Goal: Navigation & Orientation: Find specific page/section

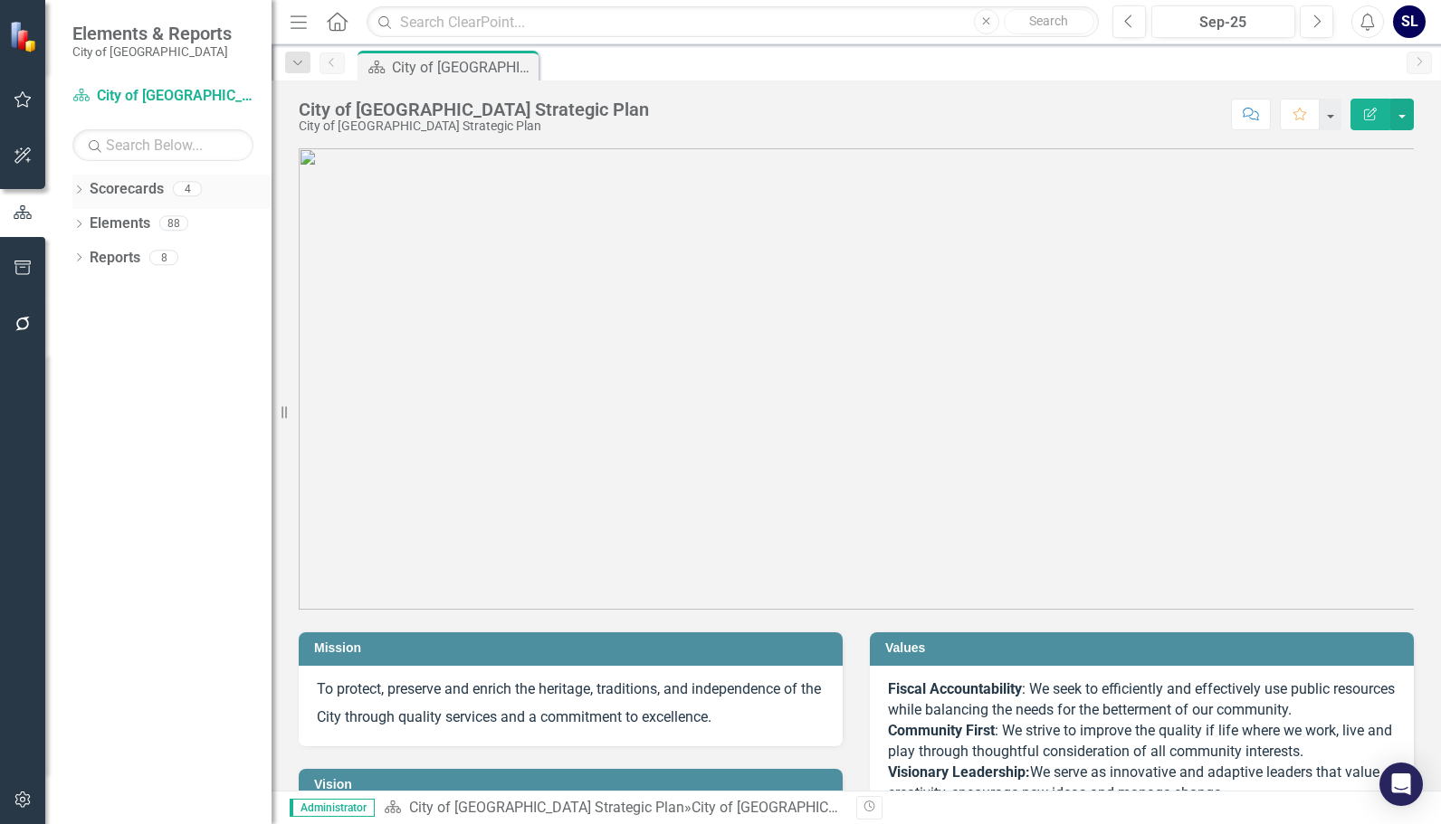
click at [119, 194] on link "Scorecards" at bounding box center [127, 189] width 74 height 21
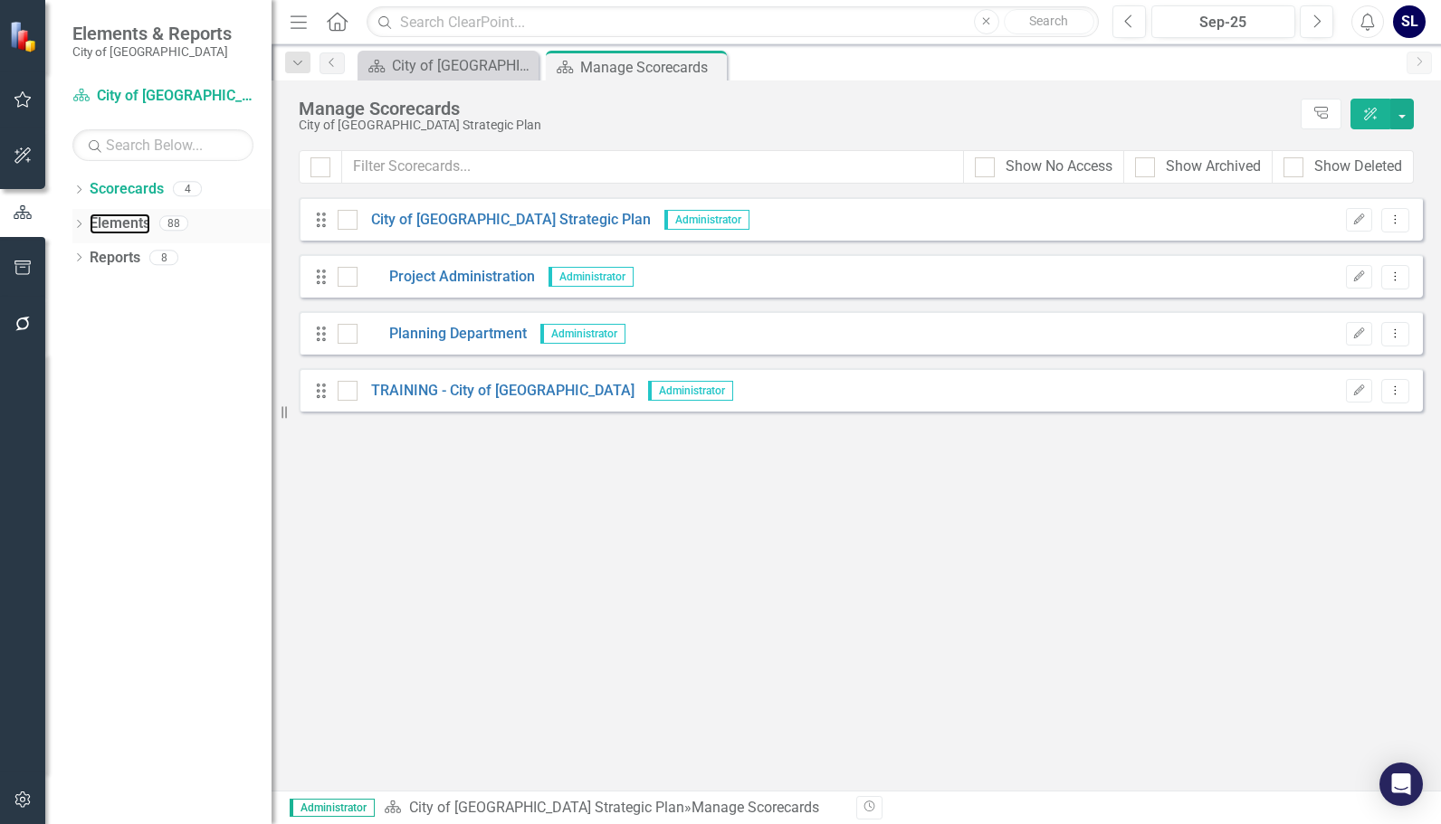
click at [90, 224] on link "Elements" at bounding box center [120, 224] width 61 height 21
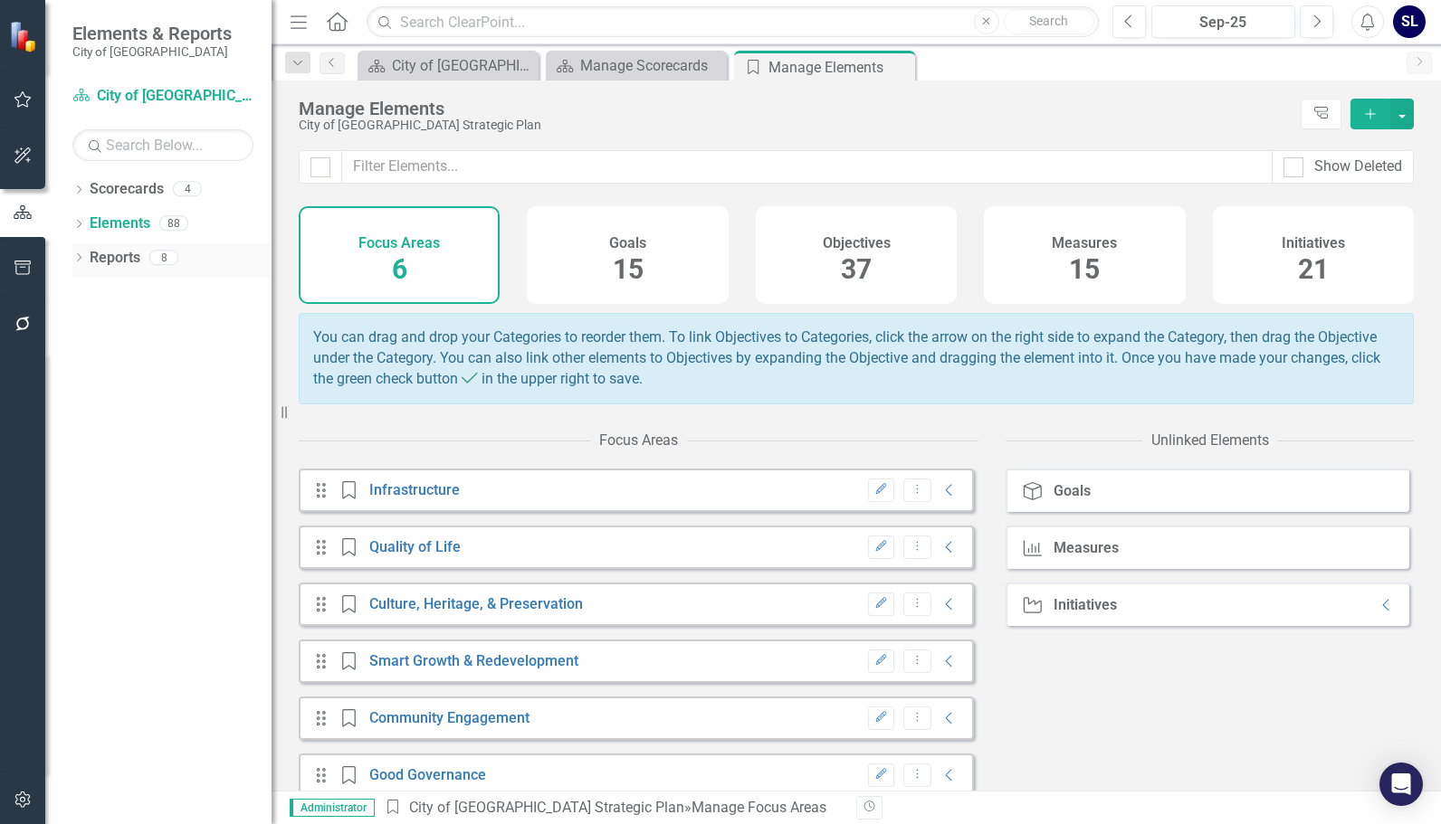
click at [127, 253] on link "Reports" at bounding box center [115, 258] width 51 height 21
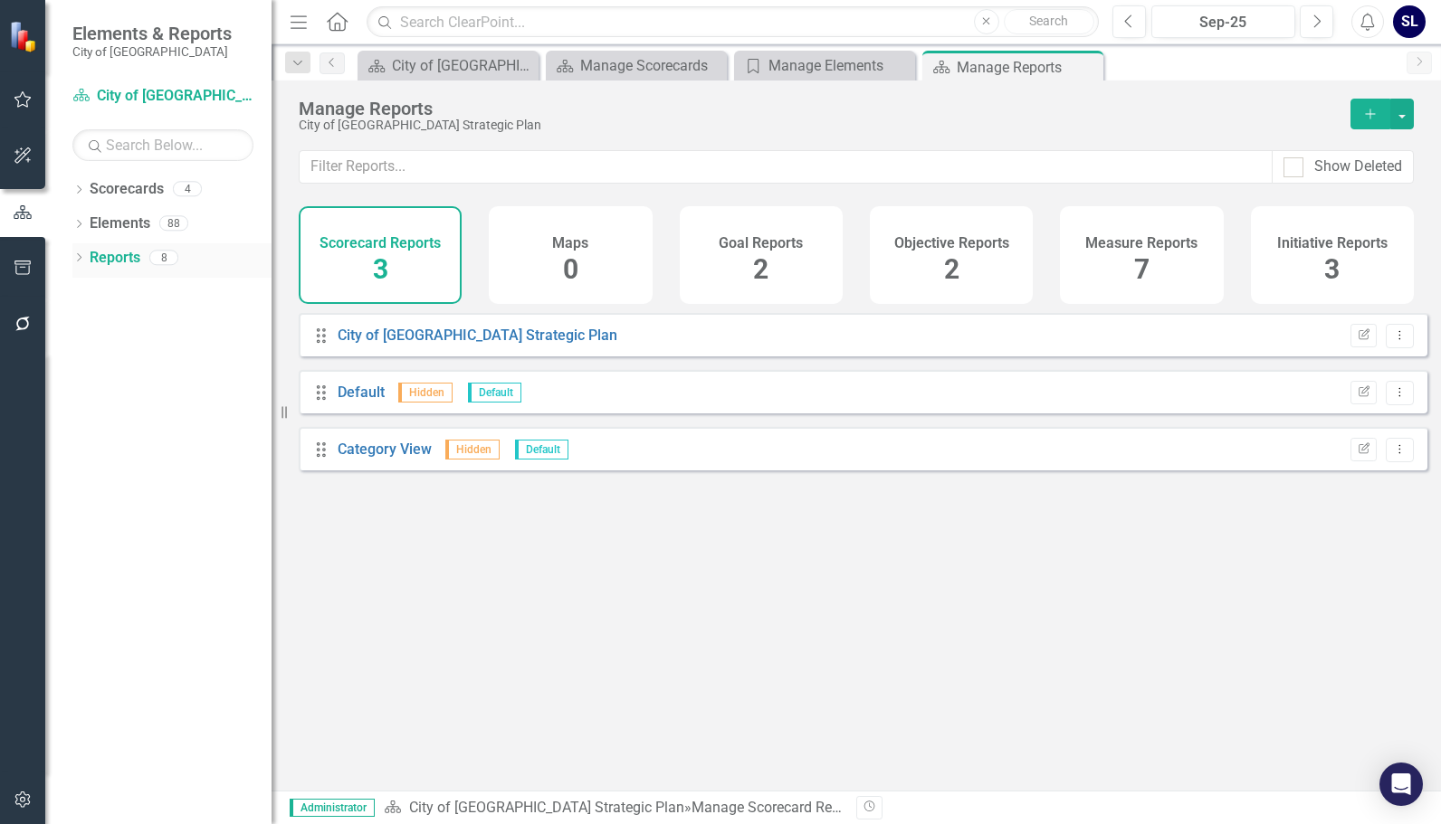
click at [81, 255] on icon "Dropdown" at bounding box center [78, 259] width 13 height 10
click at [127, 450] on link "Measure Measures" at bounding box center [143, 457] width 90 height 21
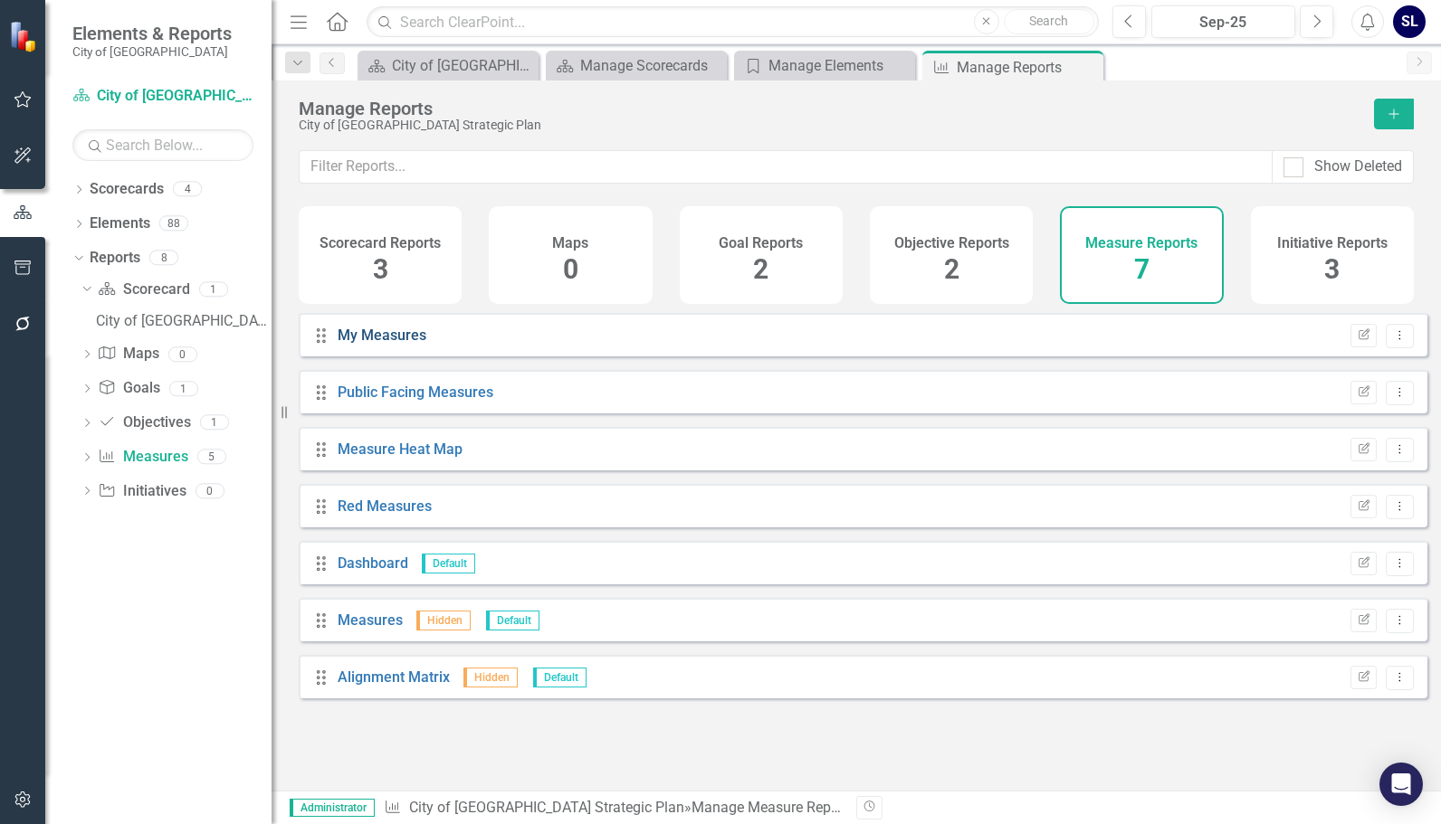
click at [361, 344] on link "My Measures" at bounding box center [382, 335] width 89 height 17
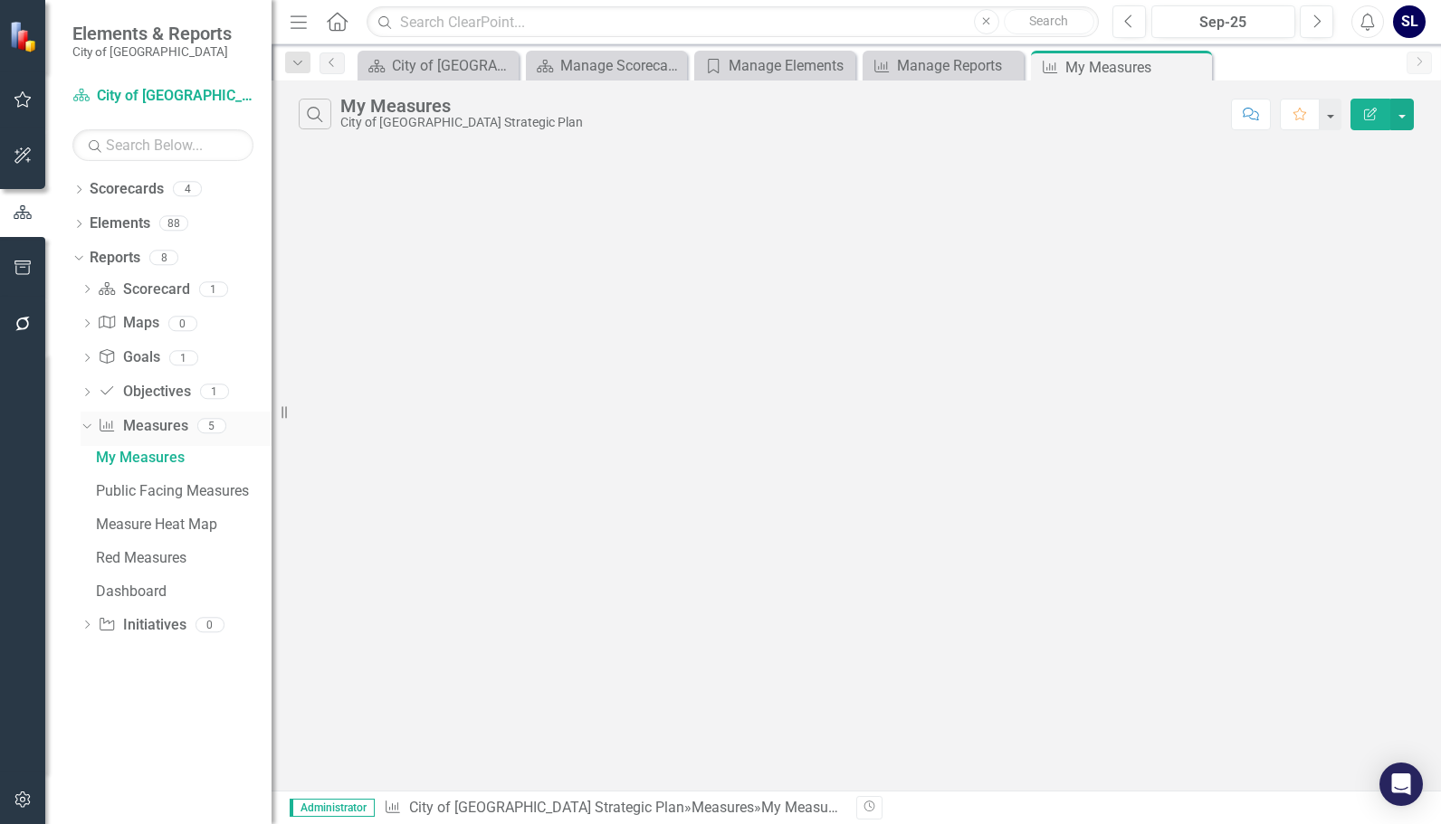
click at [148, 420] on link "Measure Measures" at bounding box center [143, 426] width 90 height 21
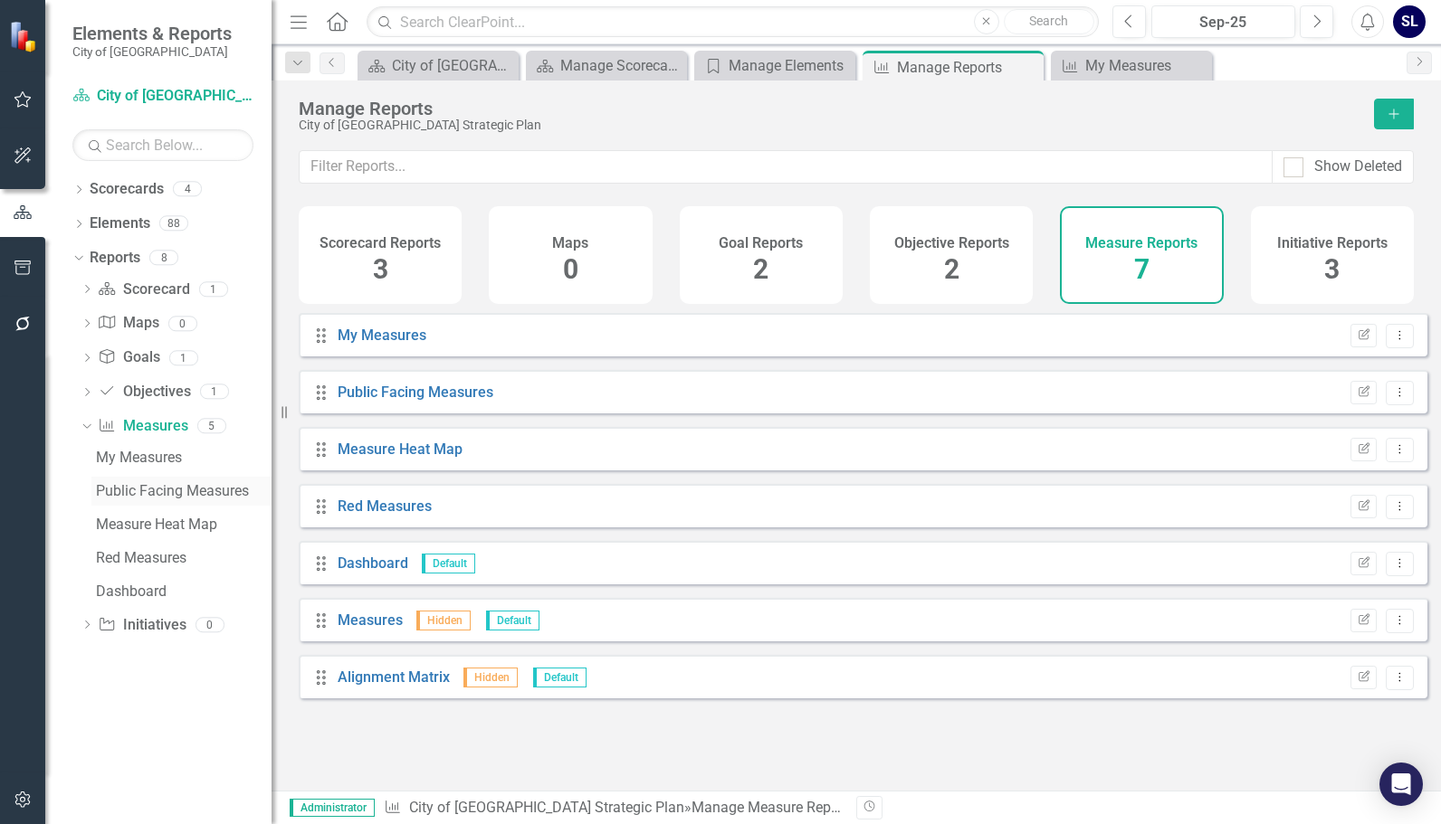
click at [157, 489] on div "Public Facing Measures" at bounding box center [184, 491] width 176 height 16
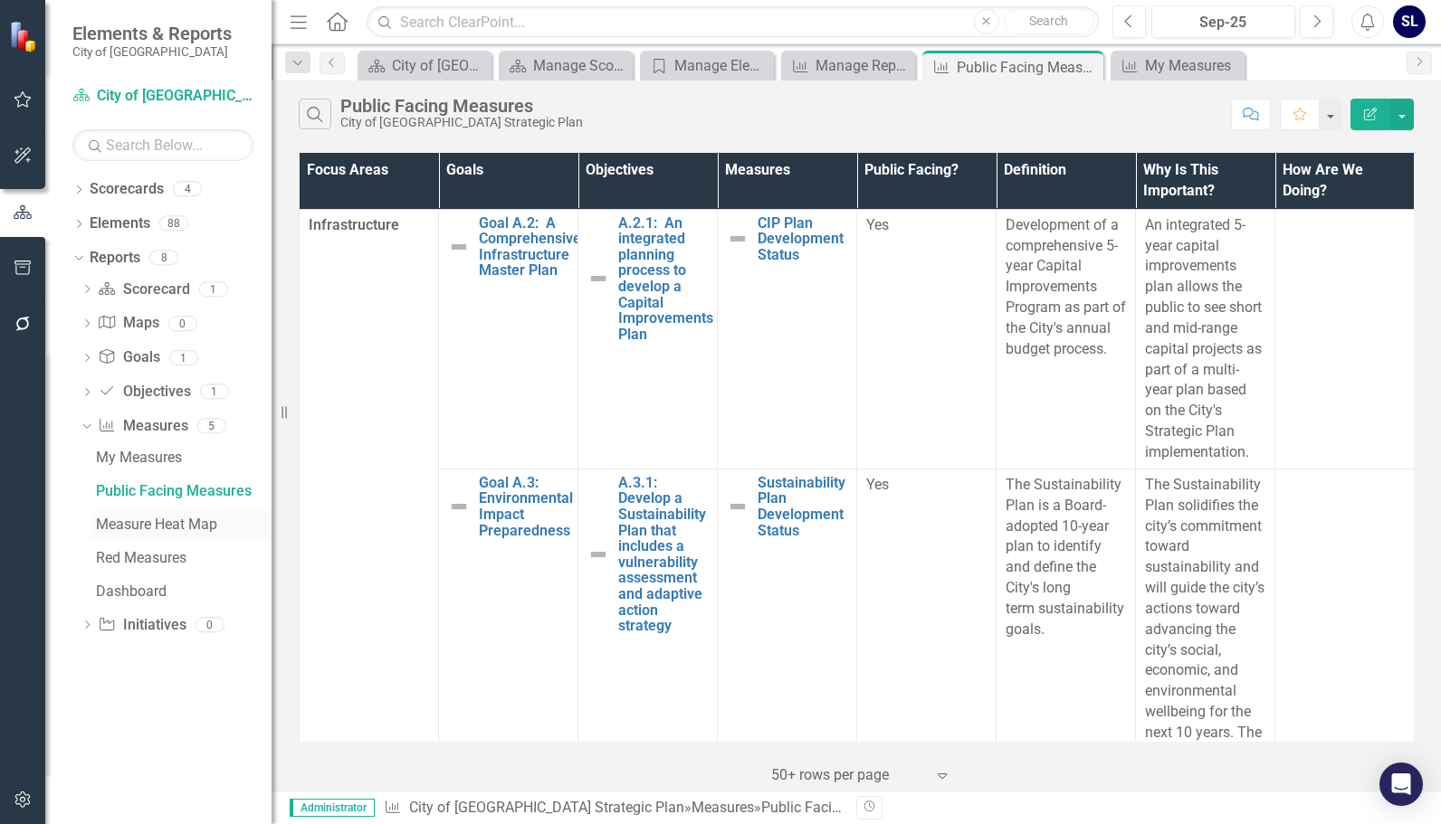
click at [156, 527] on div "Measure Heat Map" at bounding box center [184, 525] width 176 height 16
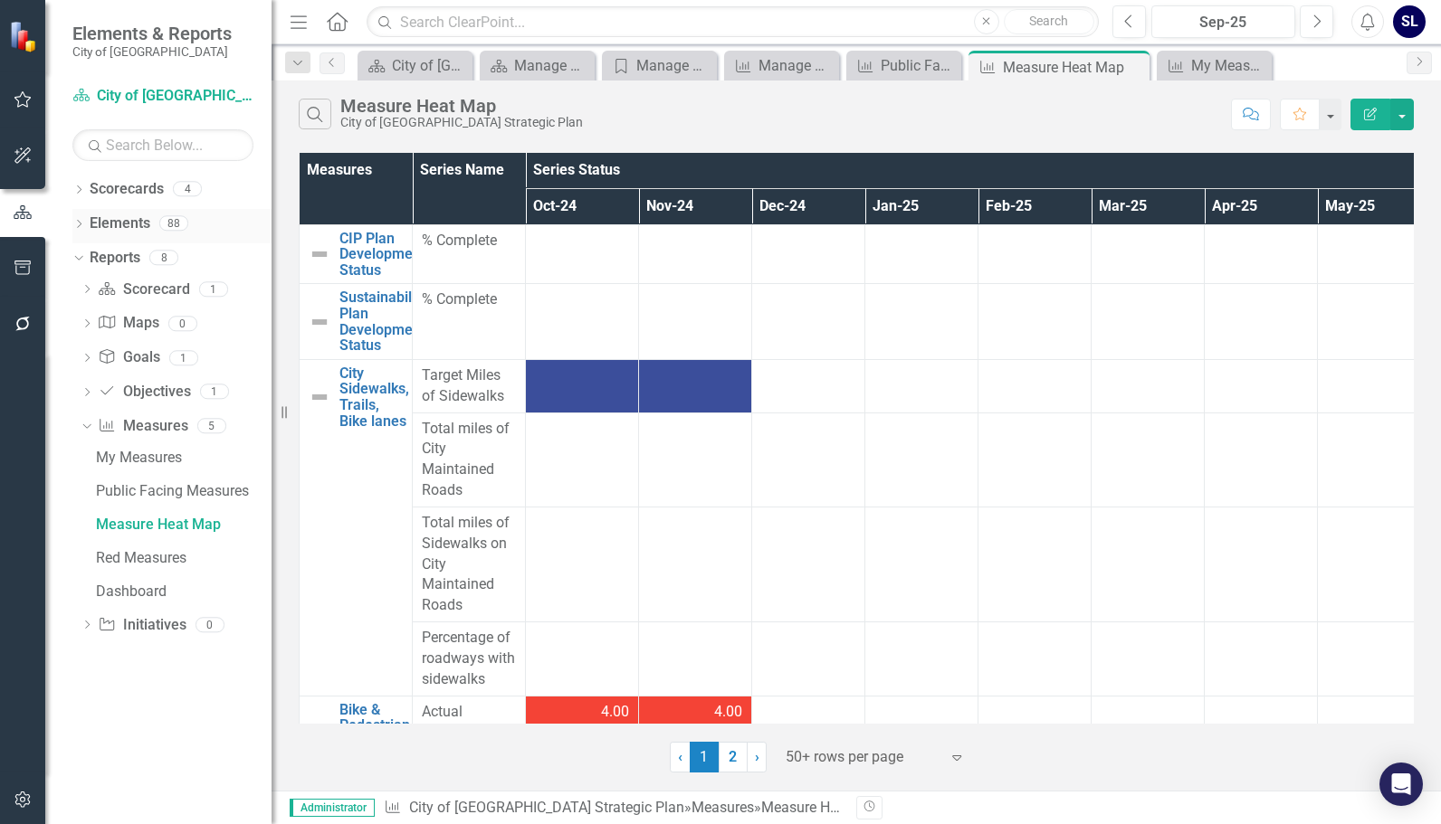
click at [112, 224] on link "Elements" at bounding box center [120, 224] width 61 height 21
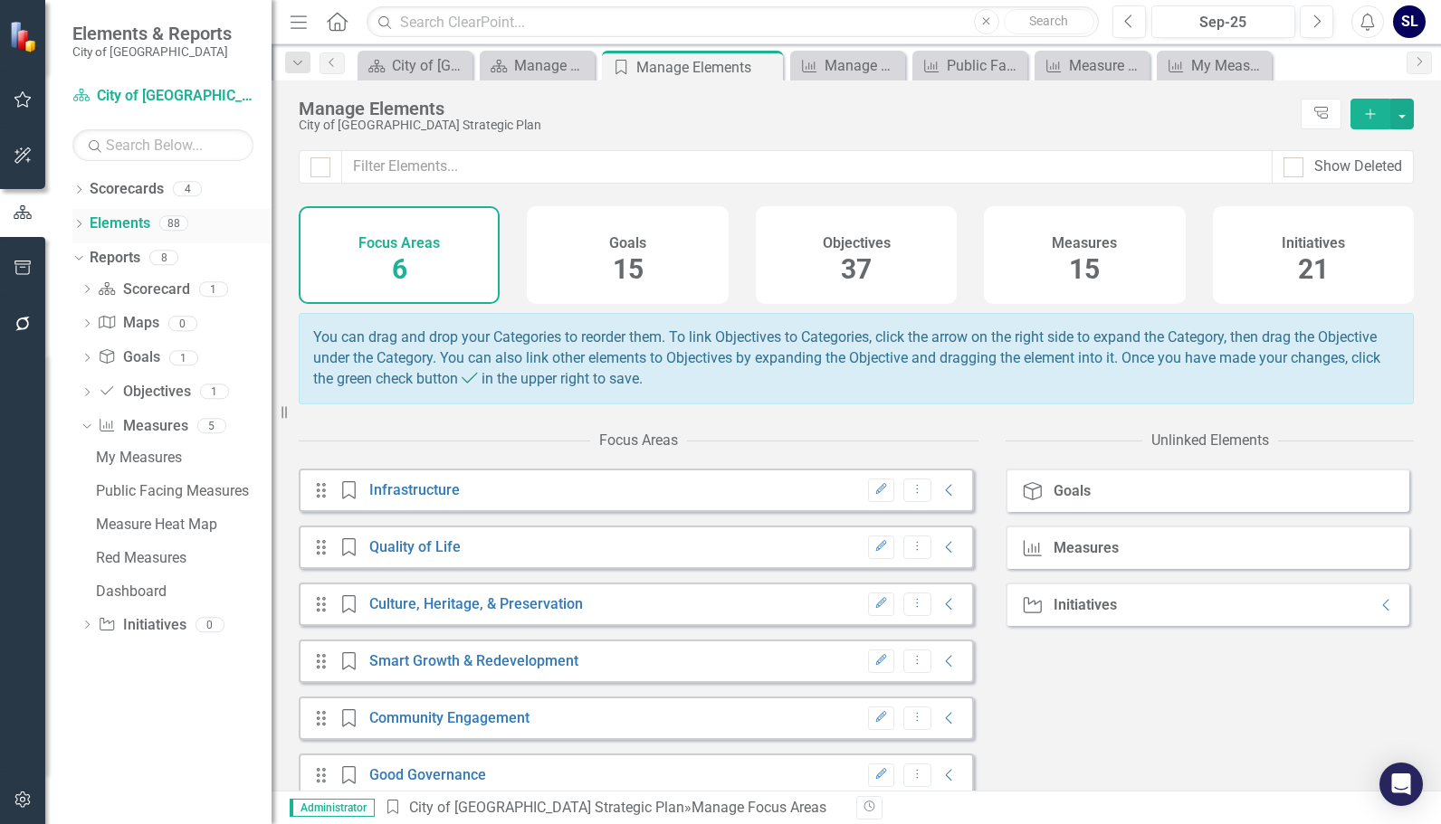
click at [79, 224] on icon "Dropdown" at bounding box center [78, 226] width 13 height 10
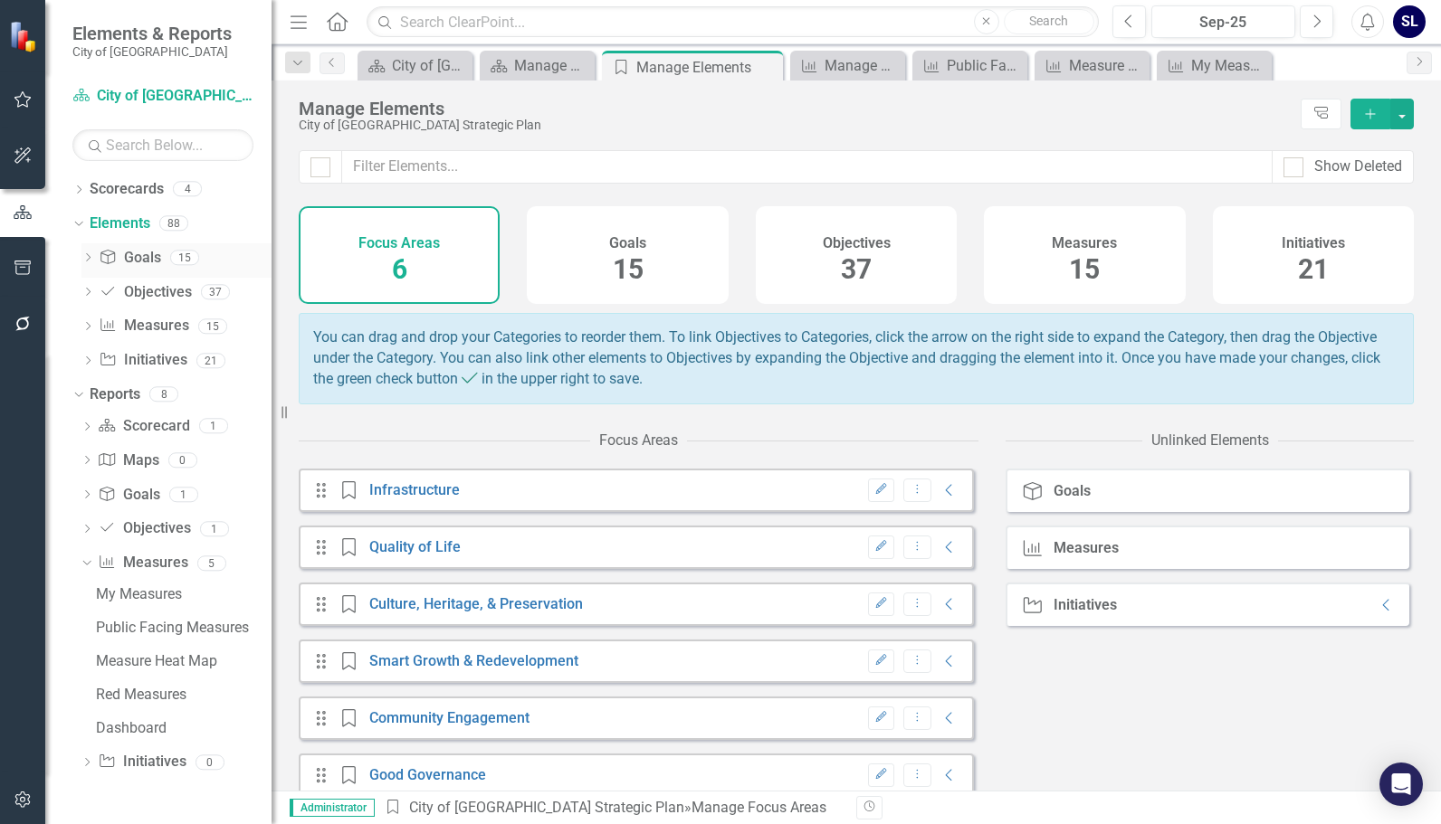
click at [91, 262] on icon "Dropdown" at bounding box center [87, 259] width 13 height 10
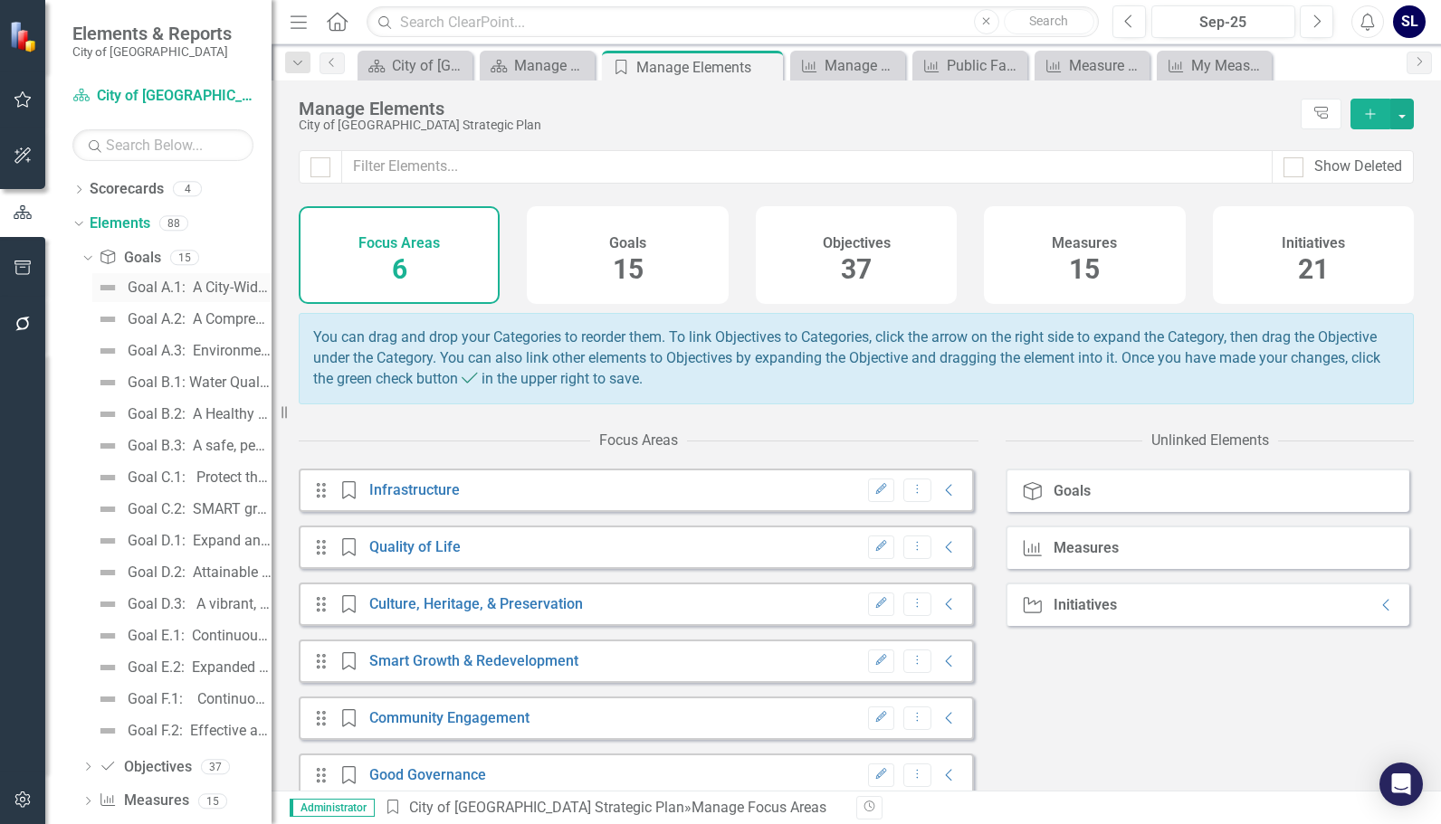
click at [134, 289] on div "Goal A.1: A City-Wide Clean Energy Program" at bounding box center [200, 288] width 144 height 16
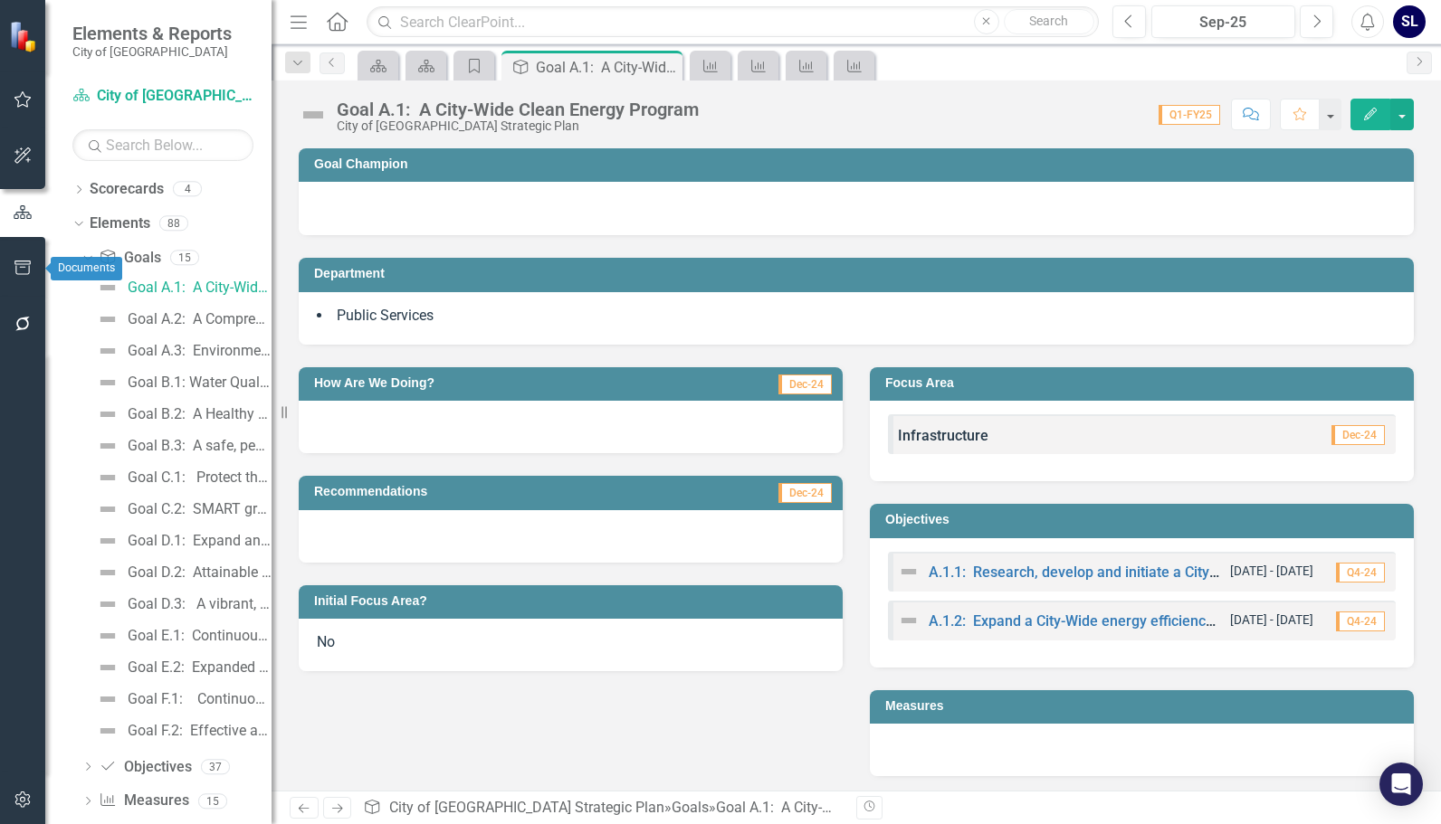
click at [24, 270] on icon "button" at bounding box center [23, 268] width 19 height 14
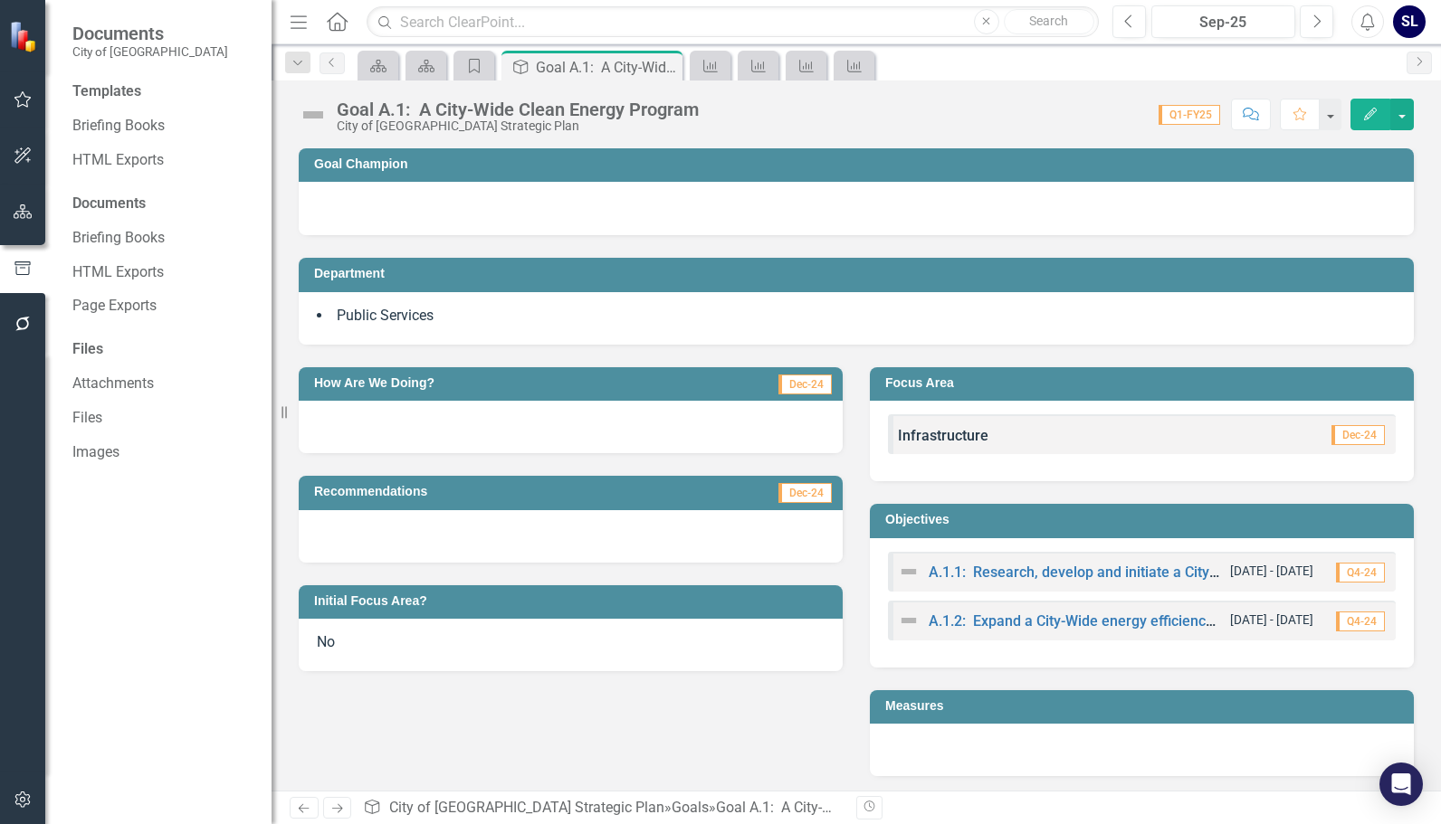
click at [88, 355] on div "Files" at bounding box center [162, 349] width 181 height 21
click at [92, 386] on link "Attachments" at bounding box center [162, 384] width 181 height 21
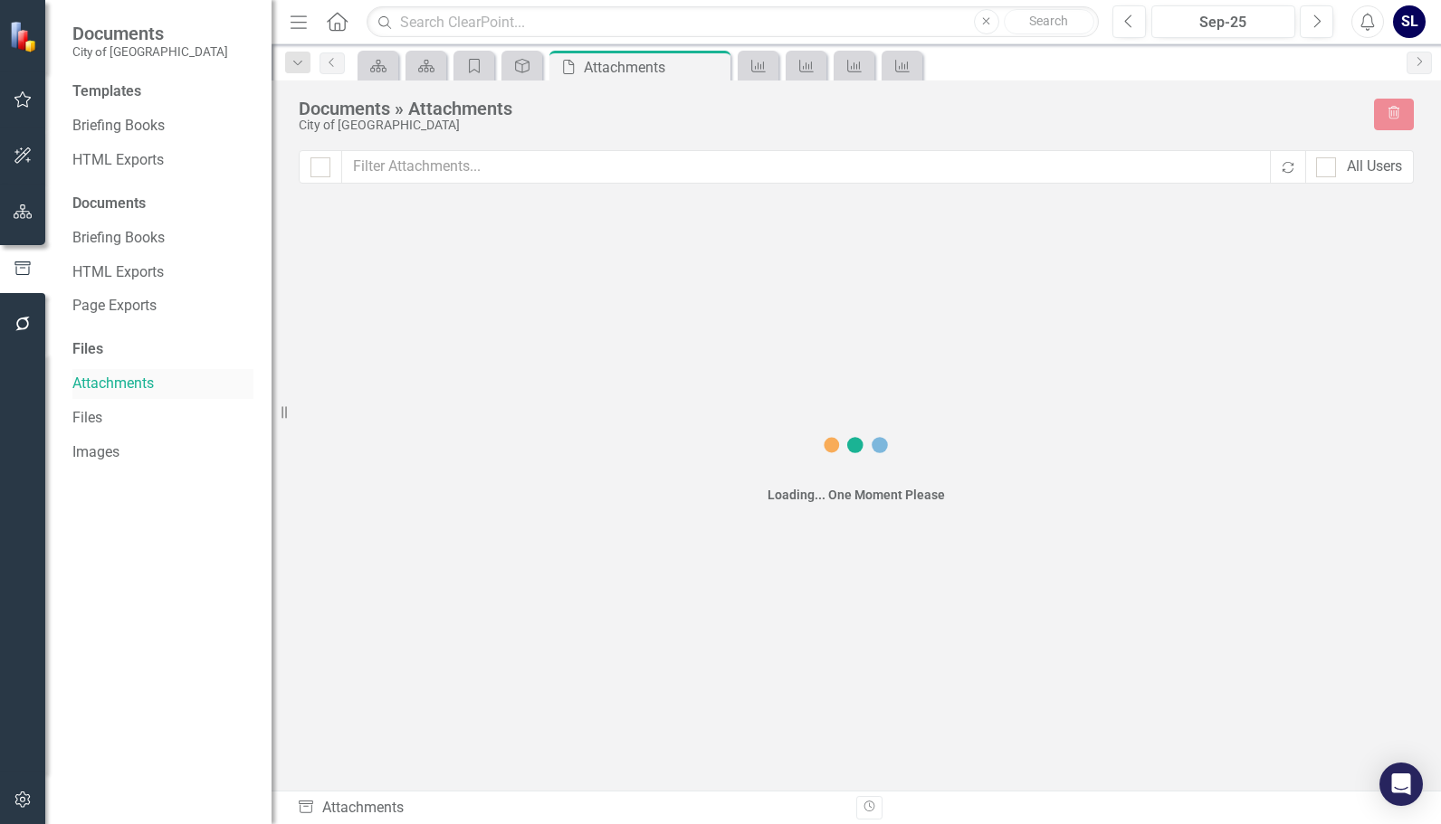
checkbox input "false"
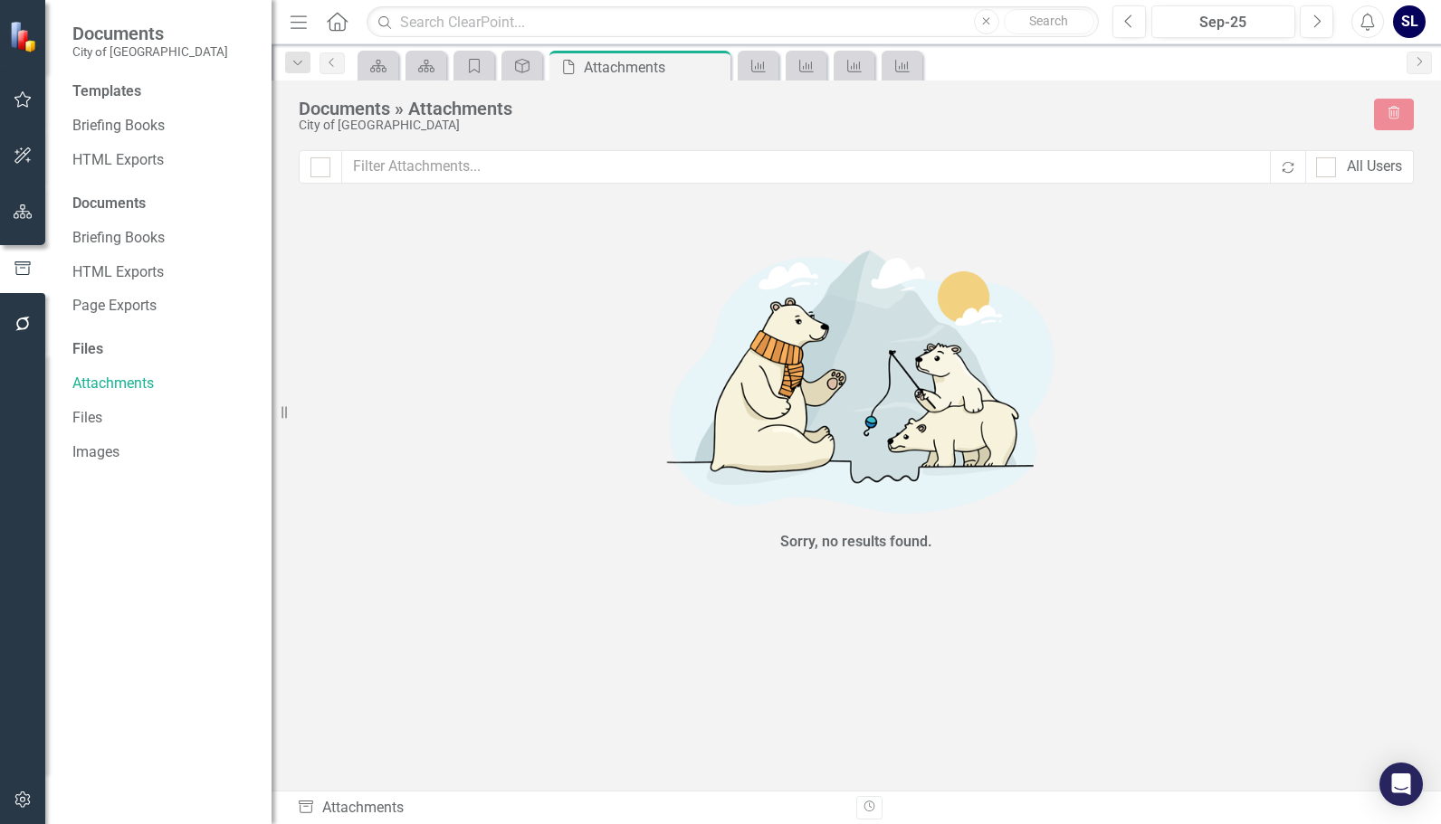
click at [110, 43] on span "Documents" at bounding box center [150, 34] width 156 height 22
click at [25, 209] on icon "button" at bounding box center [23, 212] width 19 height 14
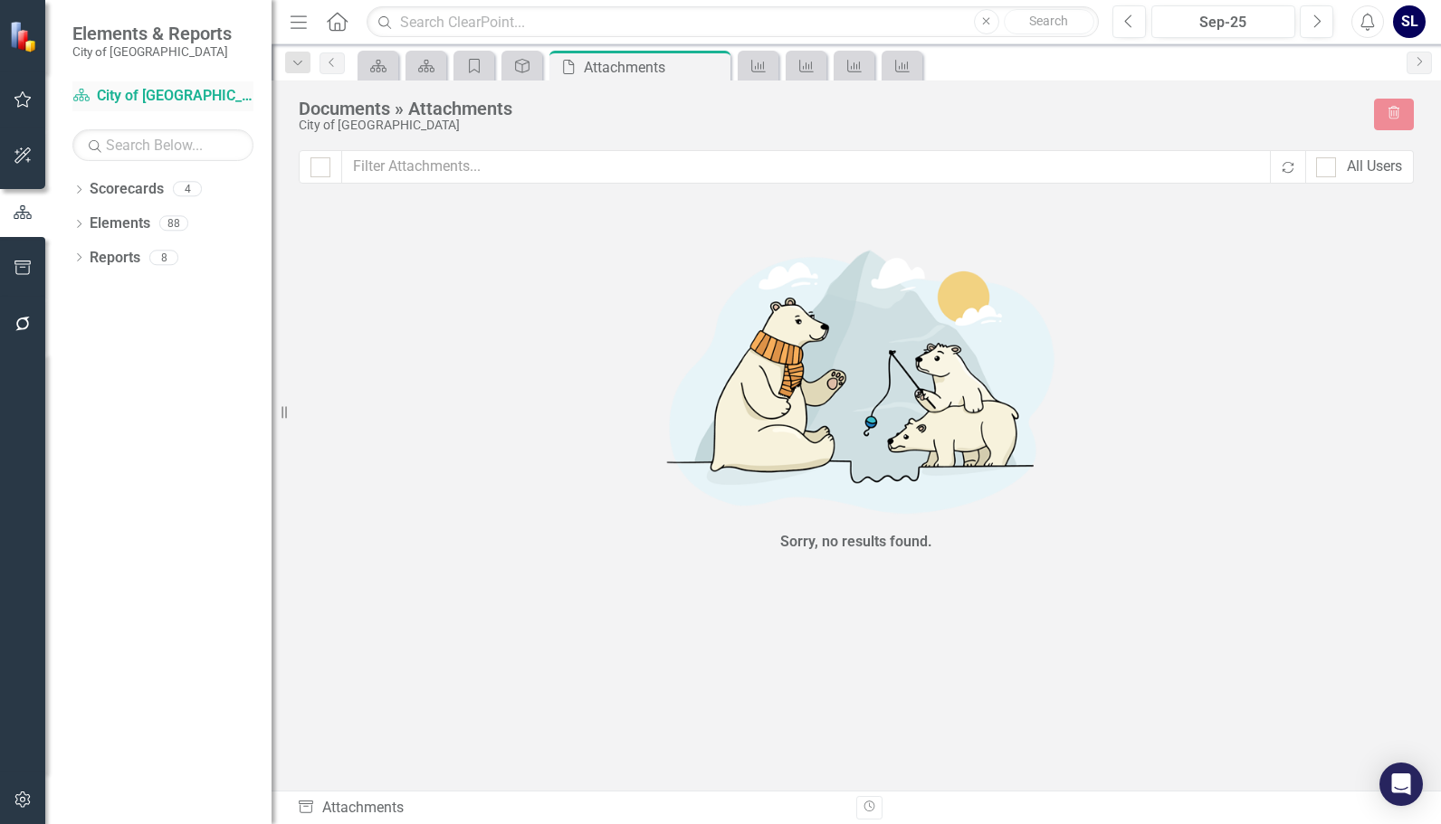
click at [101, 95] on link "Scorecard City of [GEOGRAPHIC_DATA] Strategic Plan" at bounding box center [162, 96] width 181 height 21
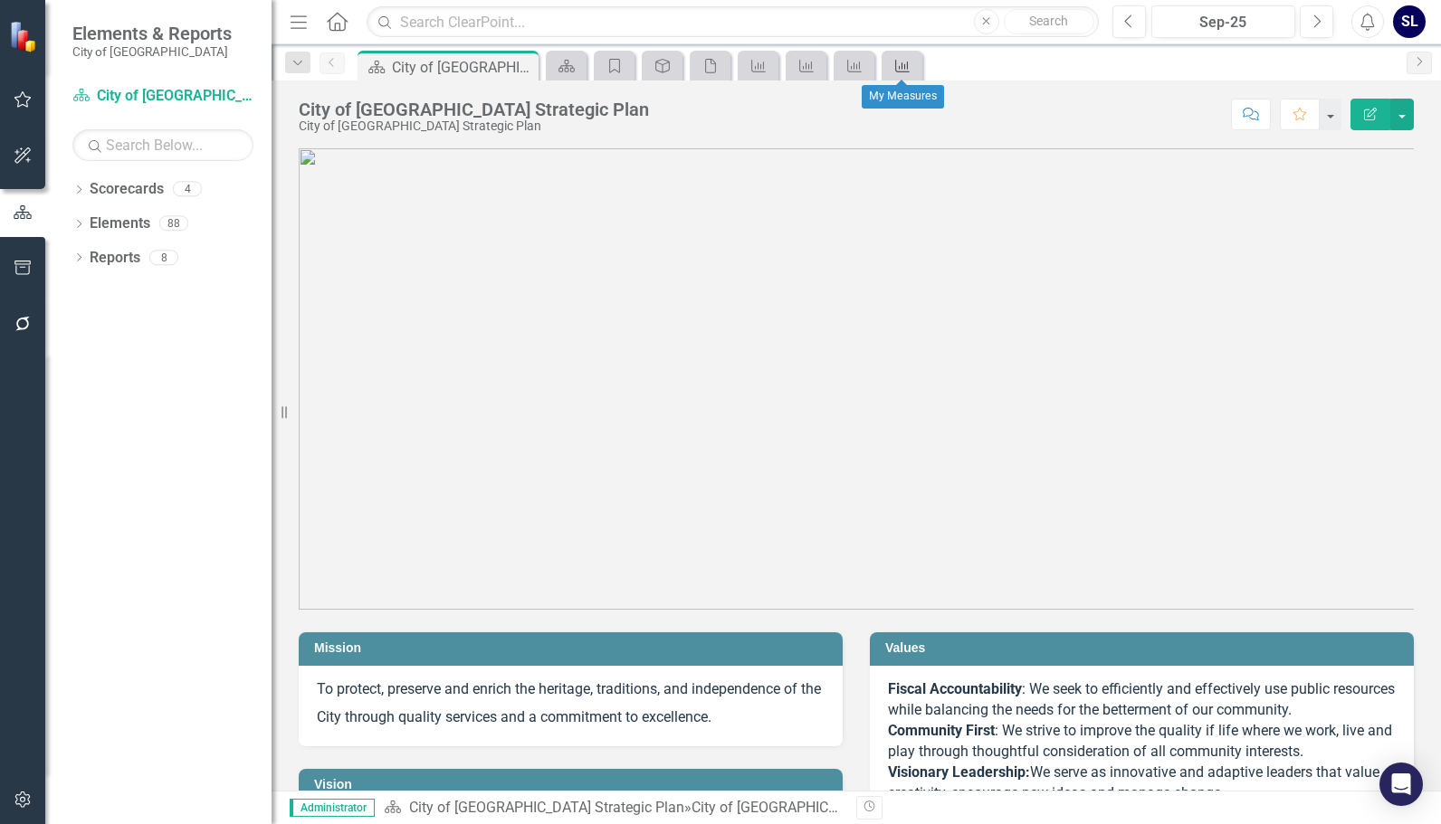
click at [906, 65] on icon "Measure" at bounding box center [902, 66] width 18 height 14
